Goal: Task Accomplishment & Management: Complete application form

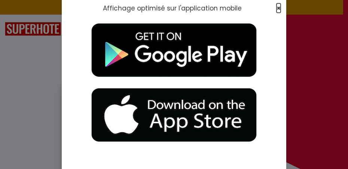
click at [277, 7] on span "×" at bounding box center [278, 7] width 4 height 9
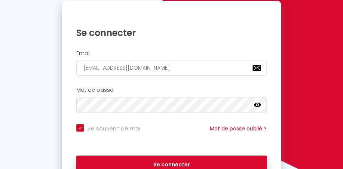
scroll to position [80, 0]
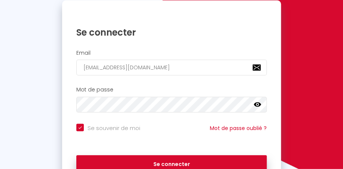
click at [255, 104] on icon at bounding box center [256, 104] width 7 height 4
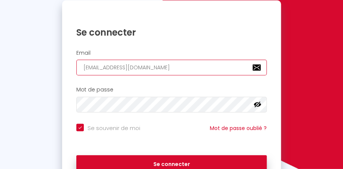
drag, startPoint x: 157, startPoint y: 65, endPoint x: 0, endPoint y: 85, distance: 158.6
click at [76, 75] on input "[EMAIL_ADDRESS][DOMAIN_NAME]" at bounding box center [171, 67] width 190 height 16
type input "[EMAIL_ADDRESS][DOMAIN_NAME]"
checkbox input "true"
type input "[EMAIL_ADDRESS][DOMAIN_NAME]"
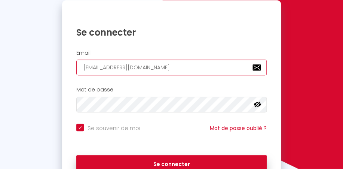
checkbox input "true"
type input "[EMAIL_ADDRESS][DOMAIN_NAME]"
checkbox input "true"
click at [132, 67] on input "[EMAIL_ADDRESS][DOMAIN_NAME]" at bounding box center [171, 67] width 190 height 16
type input "[EMAIL_ADDRESS][DOMAIN_NAME]"
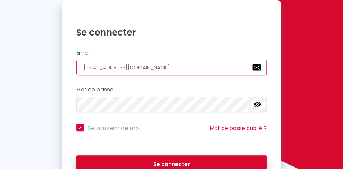
checkbox input "true"
type input "[EMAIL_ADDRESS][DOMAIN_NAME]"
checkbox input "true"
click at [157, 64] on input "[EMAIL_ADDRESS][DOMAIN_NAME]" at bounding box center [171, 67] width 190 height 16
type input "bnbcarolineholef@yahoo.f"
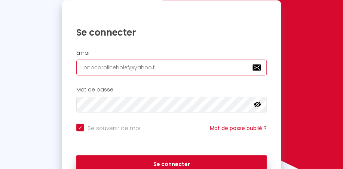
checkbox input "true"
type input "[EMAIL_ADDRESS]."
checkbox input "true"
type input "bnbcarolineholef@yahoo.c"
checkbox input "true"
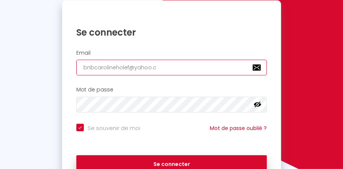
type input "[EMAIL_ADDRESS][DOMAIN_NAME]"
checkbox input "true"
type input "[EMAIL_ADDRESS][DOMAIN_NAME]"
checkbox input "true"
type input "[EMAIL_ADDRESS][DOMAIN_NAME]"
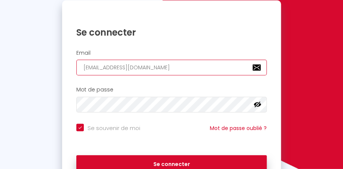
click at [175, 70] on input "[EMAIL_ADDRESS][DOMAIN_NAME]" at bounding box center [171, 67] width 190 height 16
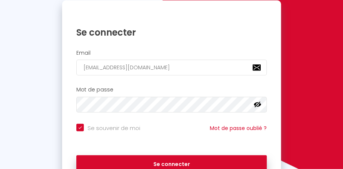
click at [81, 127] on input "Se souvenir de moi" at bounding box center [108, 126] width 64 height 7
checkbox input "true"
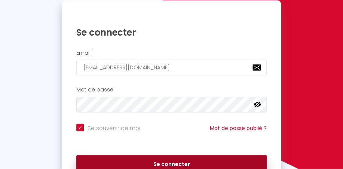
click at [137, 158] on button "Se connecter" at bounding box center [171, 164] width 190 height 19
click at [165, 161] on button "Se connecter" at bounding box center [171, 164] width 190 height 19
